Goal: Information Seeking & Learning: Learn about a topic

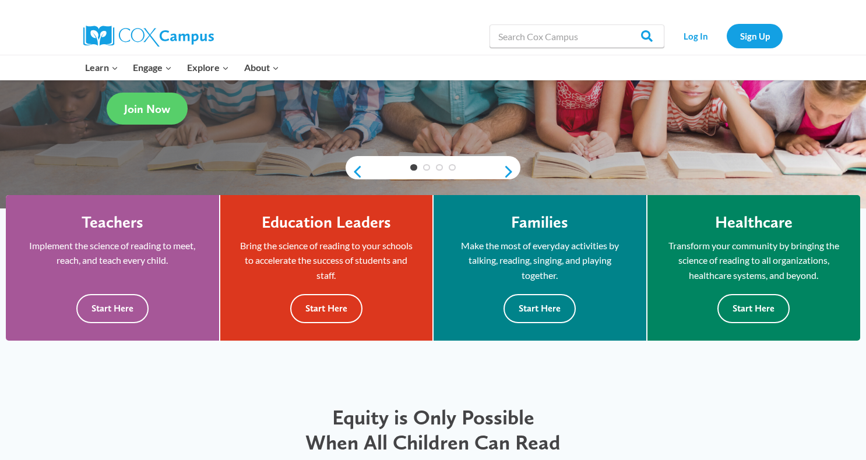
scroll to position [220, 0]
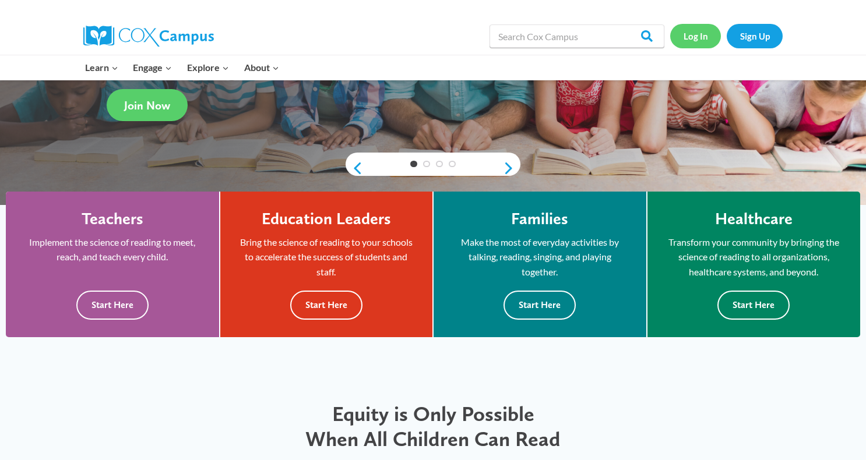
click at [692, 36] on link "Log In" at bounding box center [695, 36] width 51 height 24
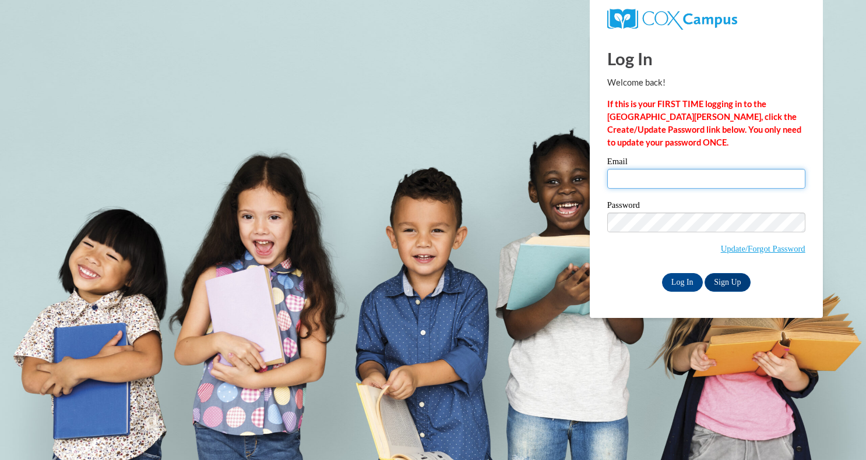
click at [671, 177] on input "Email" at bounding box center [706, 179] width 198 height 20
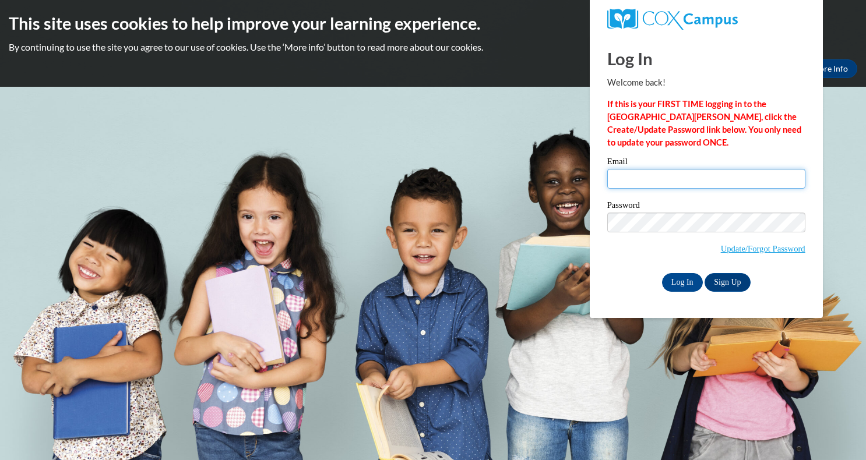
type input "cmartin@atlantaspeechschool.org"
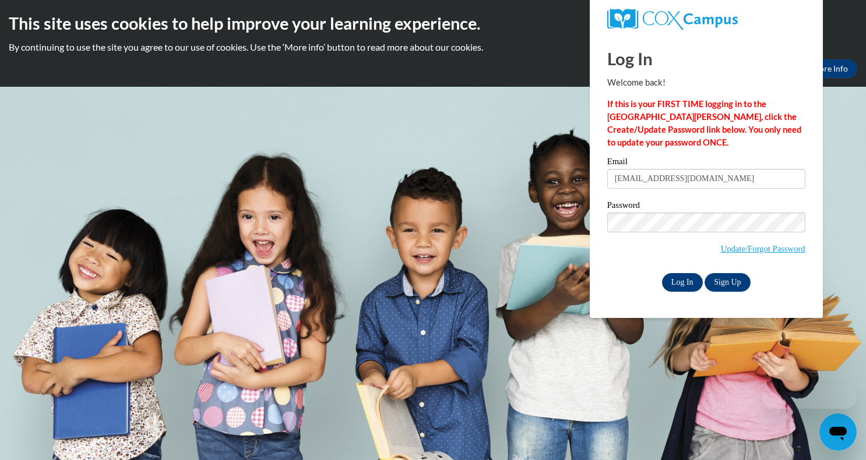
click at [682, 281] on input "Log In" at bounding box center [682, 282] width 41 height 19
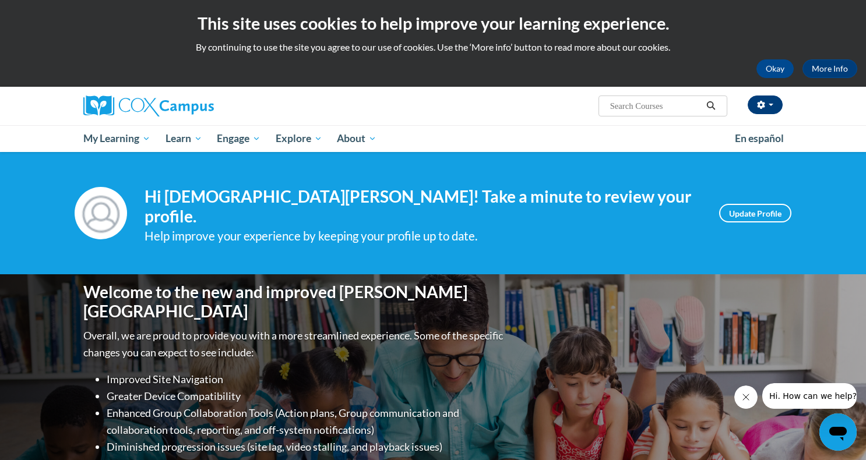
click at [779, 106] on button "button" at bounding box center [765, 105] width 35 height 19
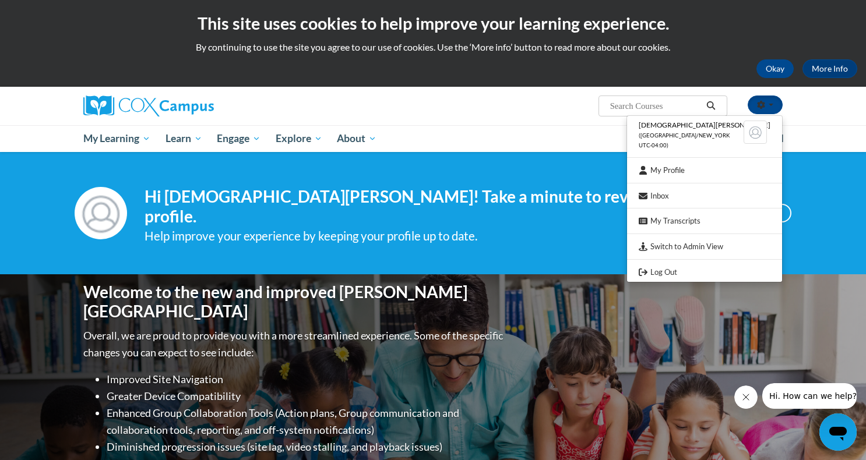
click at [533, 133] on ul "My Learning My Learning My Course Progress Certificates My Action Plans Group D…" at bounding box center [401, 138] width 651 height 27
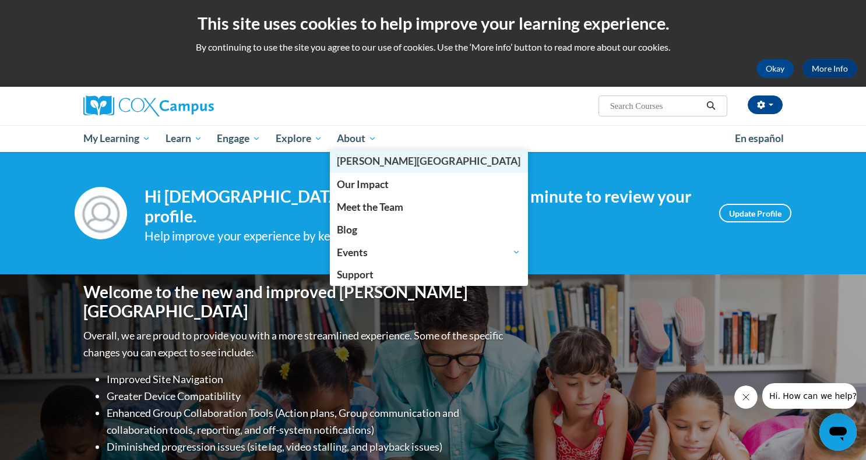
click at [354, 161] on span "[PERSON_NAME][GEOGRAPHIC_DATA]" at bounding box center [429, 161] width 184 height 12
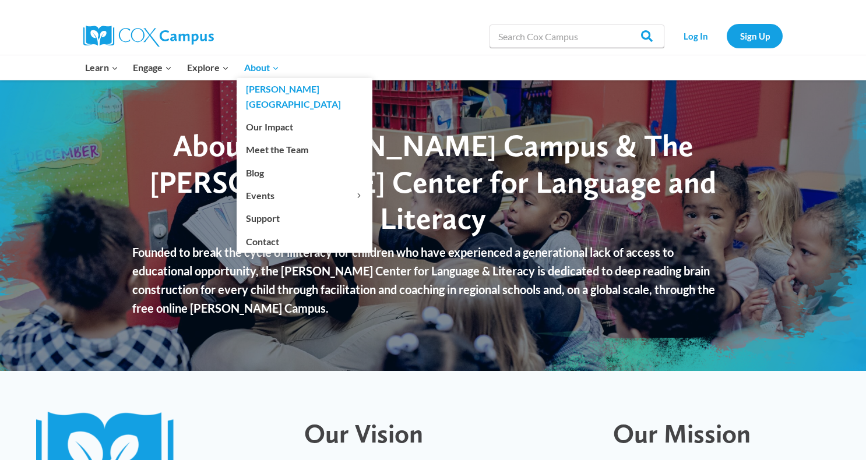
click at [258, 71] on span "About Expand" at bounding box center [261, 67] width 35 height 15
click at [273, 116] on link "Our Impact" at bounding box center [305, 127] width 136 height 22
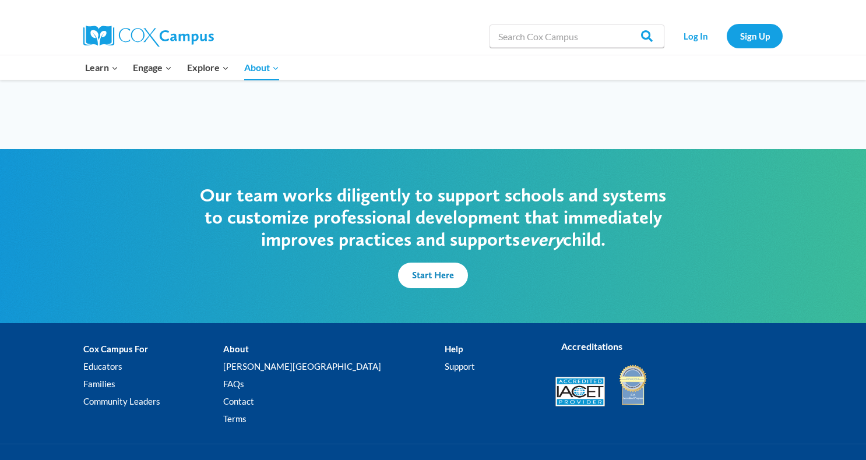
scroll to position [2857, 0]
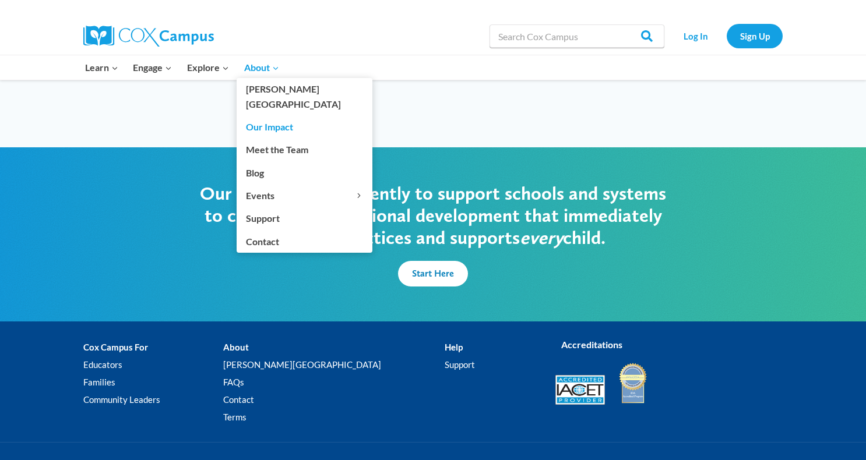
click at [274, 64] on icon "Expand" at bounding box center [276, 68] width 8 height 8
click at [270, 85] on link "[PERSON_NAME][GEOGRAPHIC_DATA]" at bounding box center [305, 96] width 136 height 37
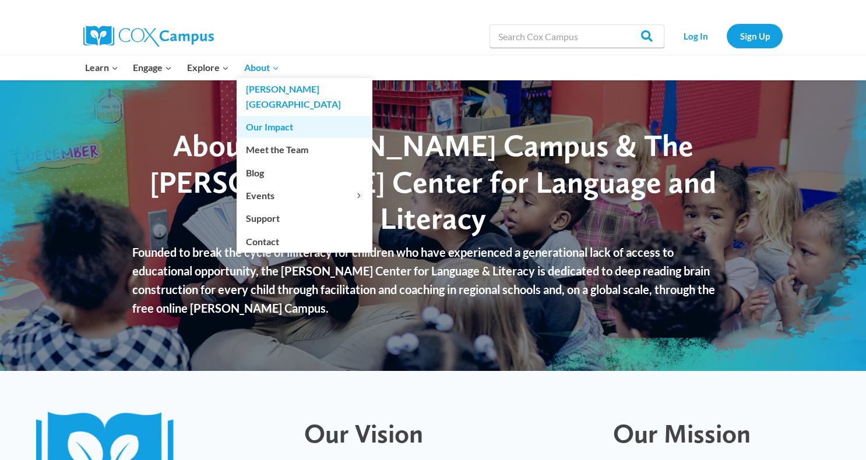
click at [263, 116] on link "Our Impact" at bounding box center [305, 127] width 136 height 22
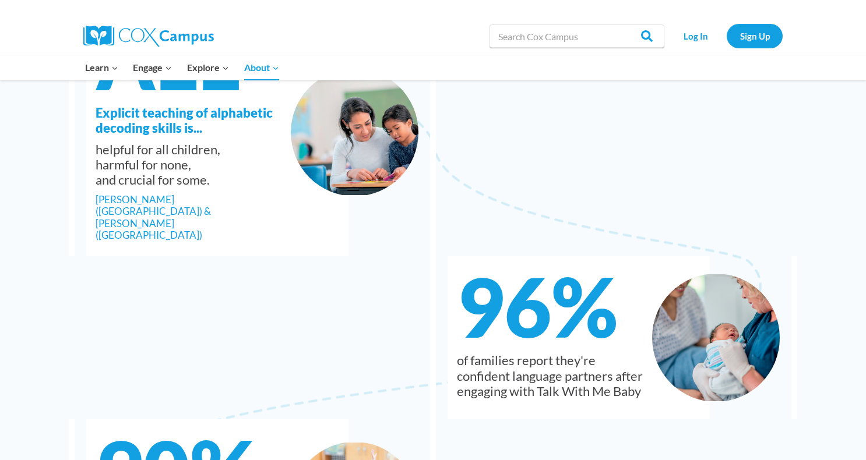
scroll to position [1250, 0]
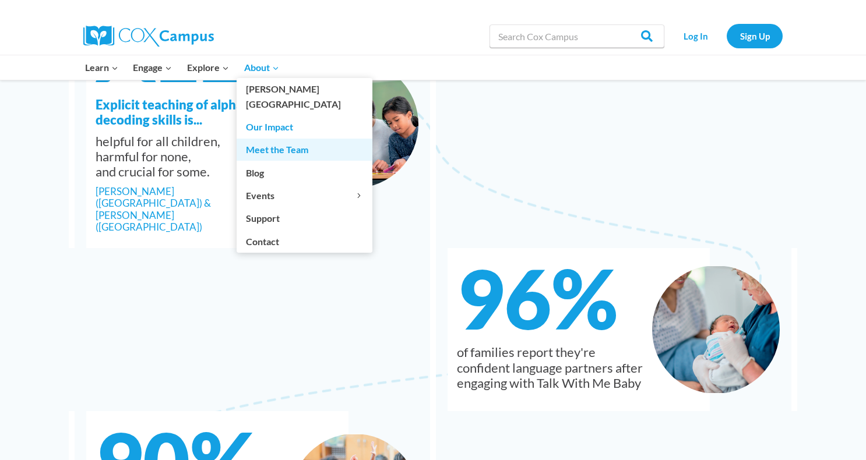
click at [268, 140] on link "Meet the Team" at bounding box center [305, 150] width 136 height 22
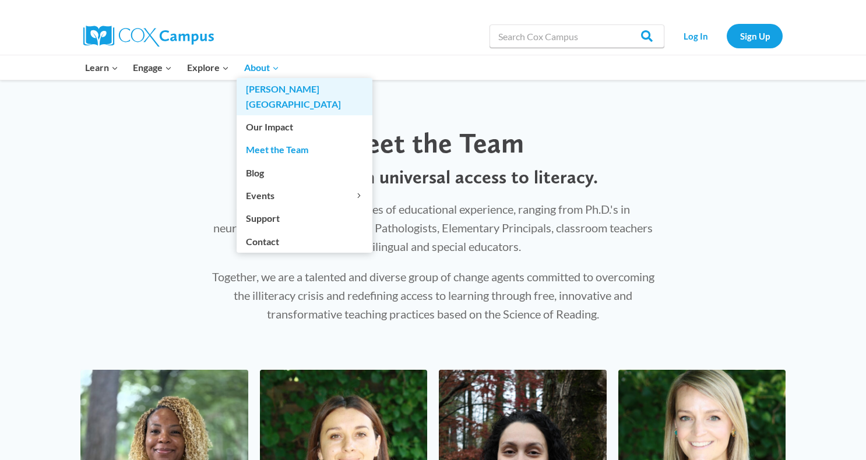
click at [271, 86] on link "[PERSON_NAME][GEOGRAPHIC_DATA]" at bounding box center [305, 96] width 136 height 37
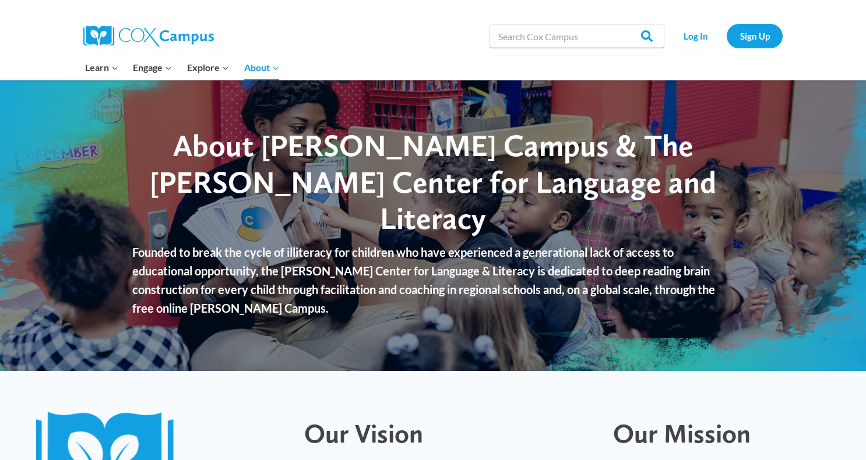
click at [554, 272] on p "Founded to break the cycle of illiteracy for children who have experienced a ge…" at bounding box center [432, 280] width 601 height 75
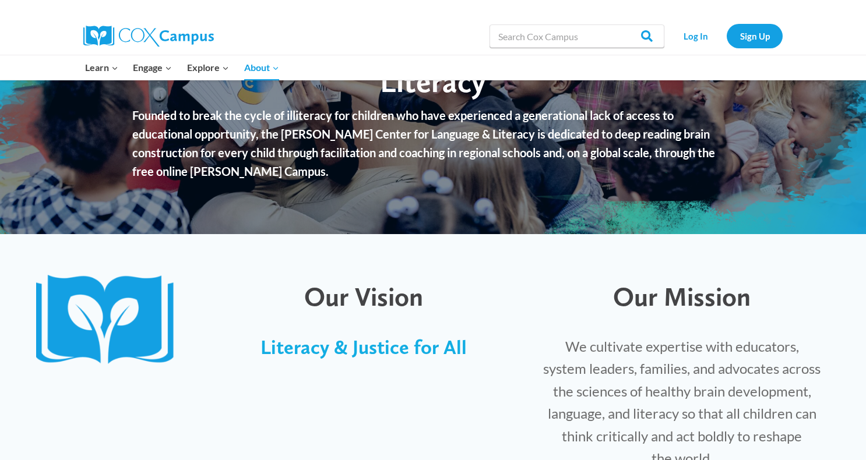
scroll to position [224, 0]
